Goal: Transaction & Acquisition: Subscribe to service/newsletter

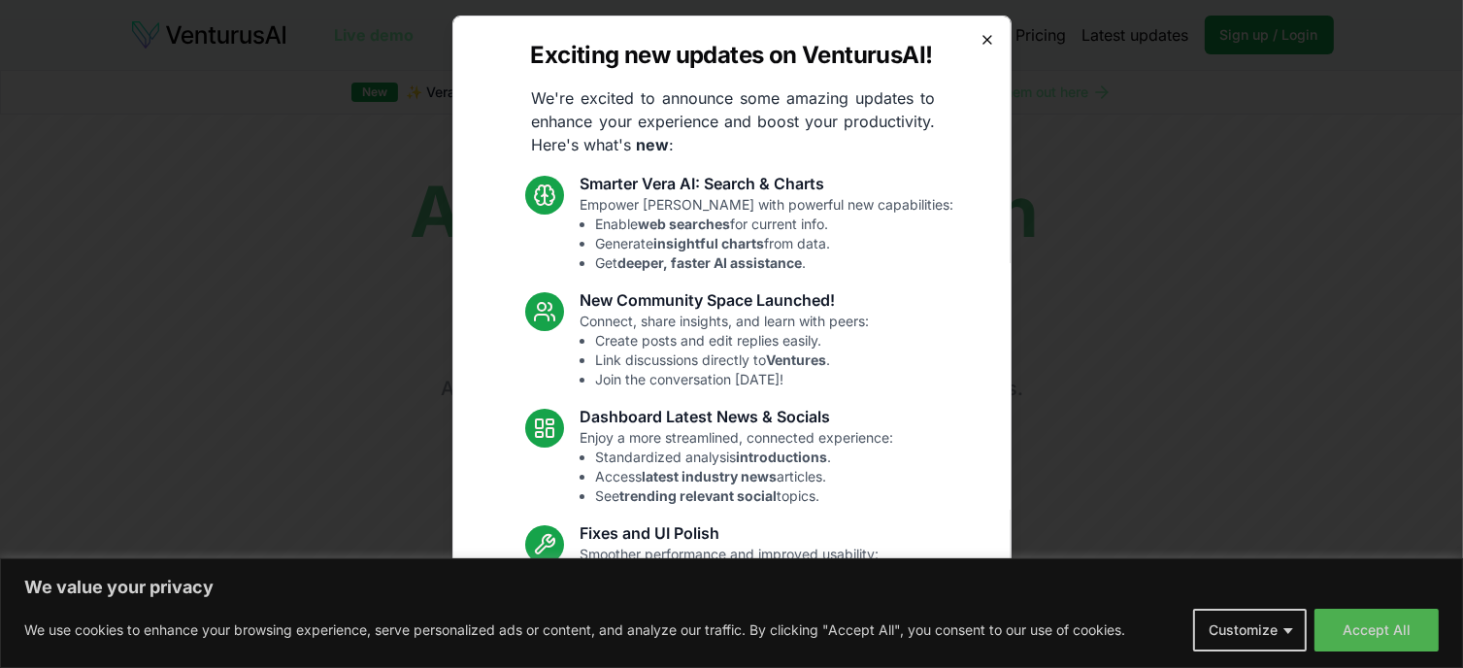
click at [979, 44] on icon "button" at bounding box center [987, 40] width 16 height 16
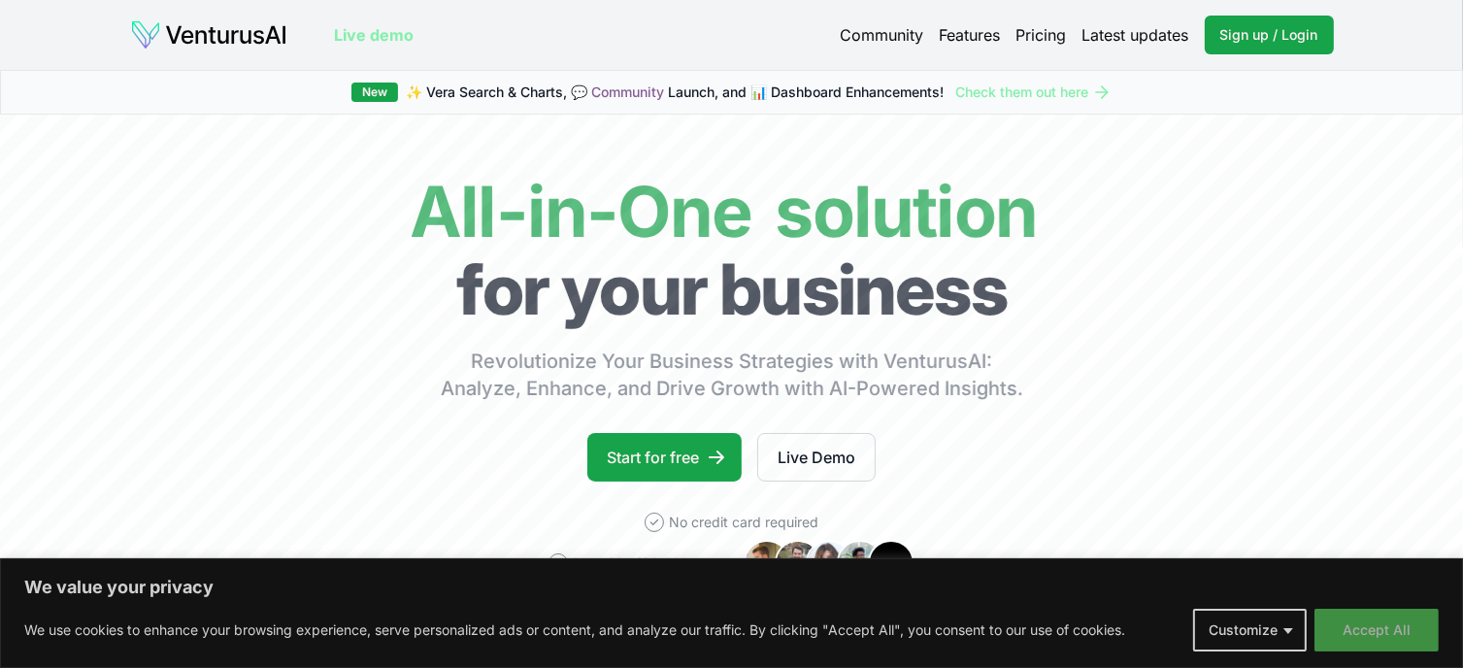
click at [1378, 628] on button "Accept All" at bounding box center [1376, 630] width 124 height 43
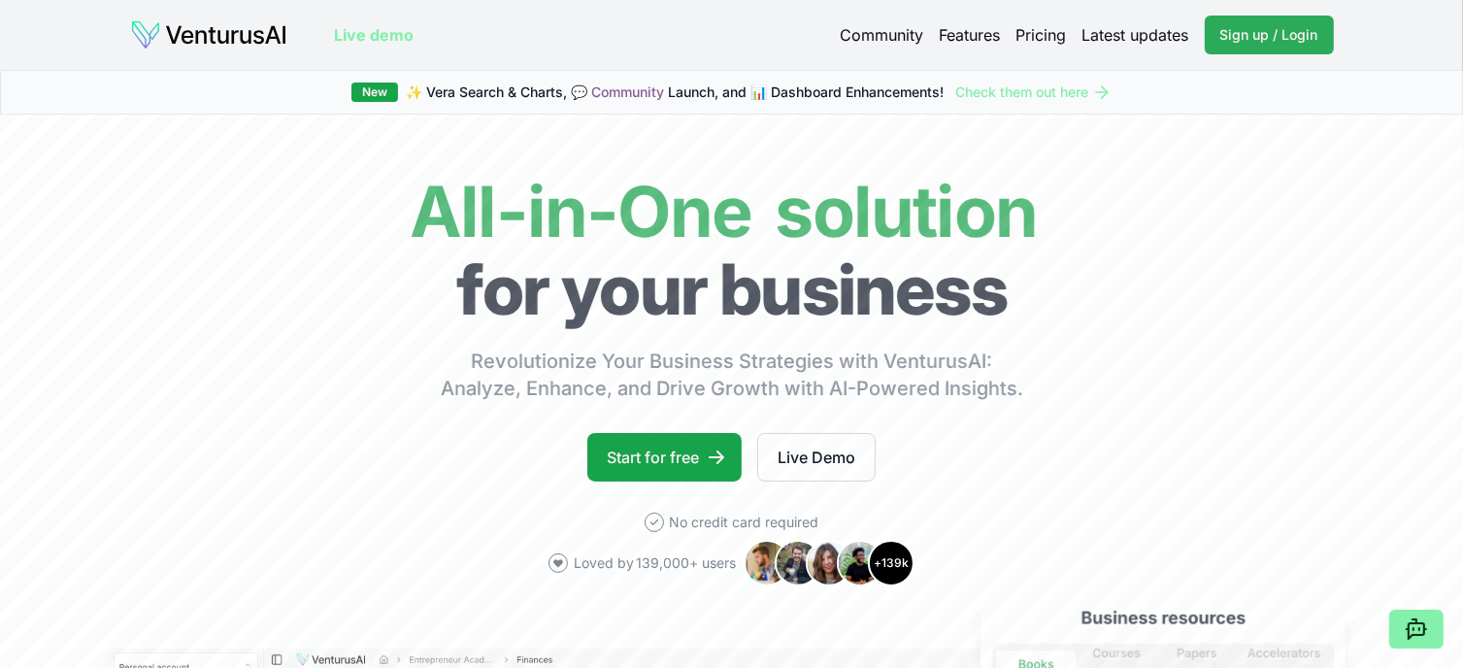
click at [1256, 25] on span "Sign up / Login" at bounding box center [1269, 34] width 98 height 19
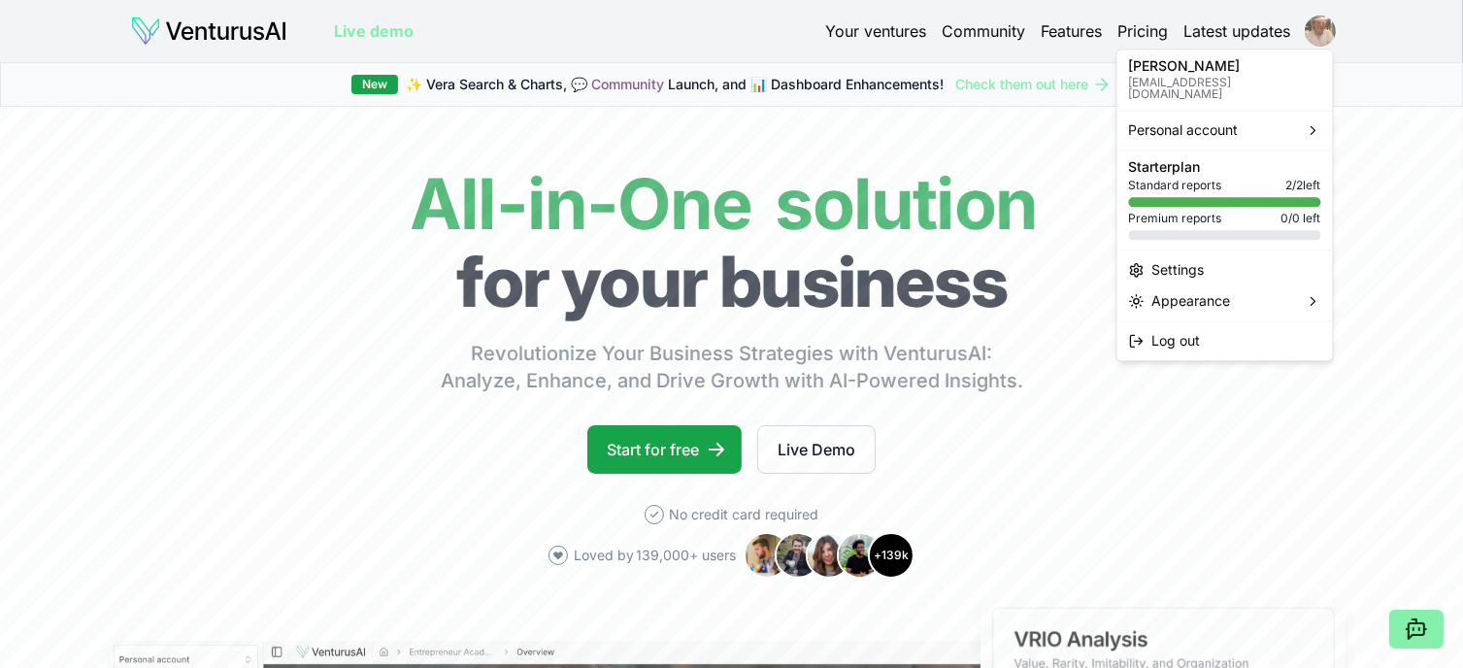
click at [1329, 26] on html "We value your privacy We use cookies to enhance your browsing experience, serve…" at bounding box center [731, 334] width 1463 height 668
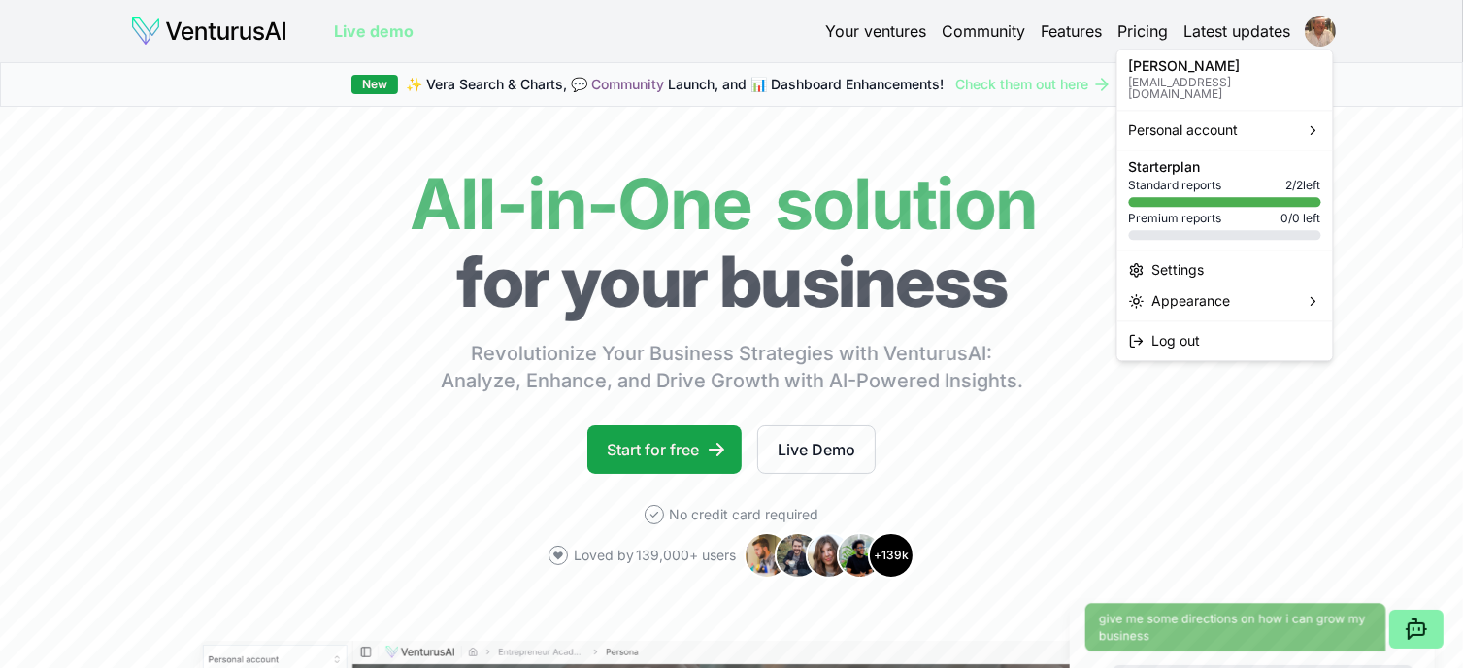
click at [1422, 112] on html "We value your privacy We use cookies to enhance your browsing experience, serve…" at bounding box center [731, 334] width 1463 height 668
